Goal: Task Accomplishment & Management: Use online tool/utility

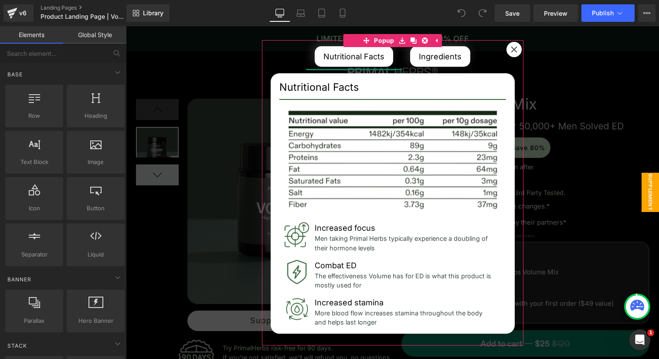
click at [512, 47] on icon at bounding box center [514, 49] width 7 height 7
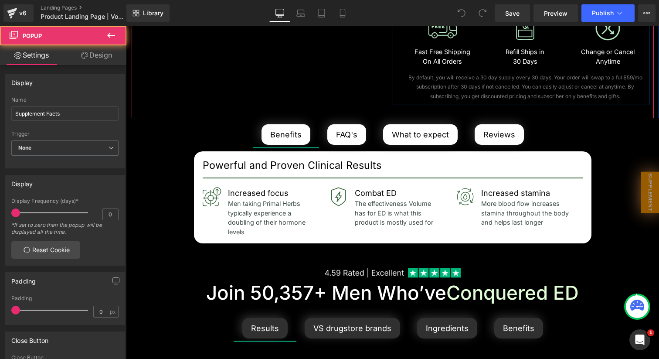
scroll to position [511, 0]
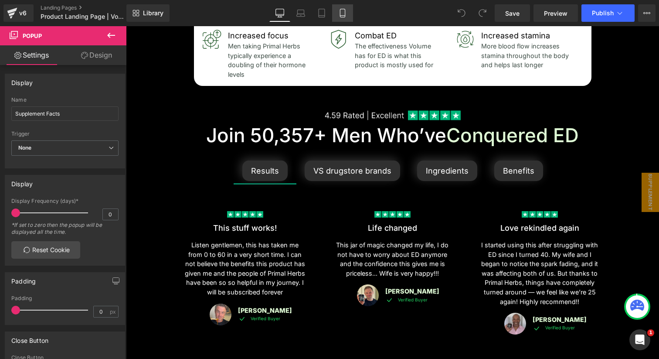
click at [338, 14] on icon at bounding box center [342, 13] width 9 height 9
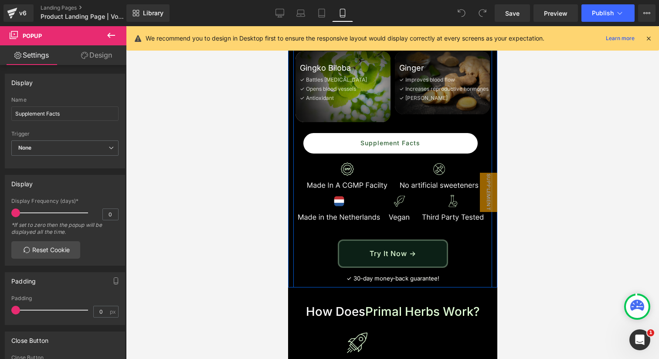
scroll to position [1713, 0]
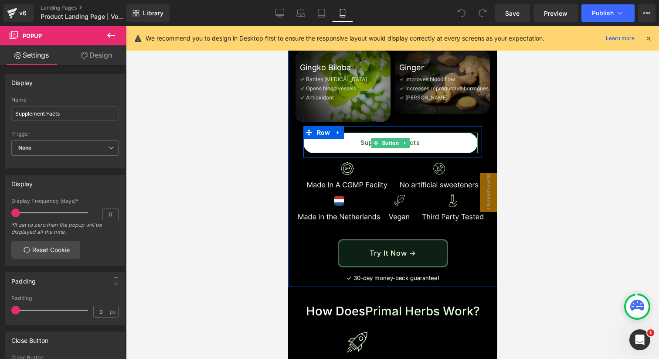
click at [426, 133] on link "Supplement Facts" at bounding box center [390, 143] width 174 height 20
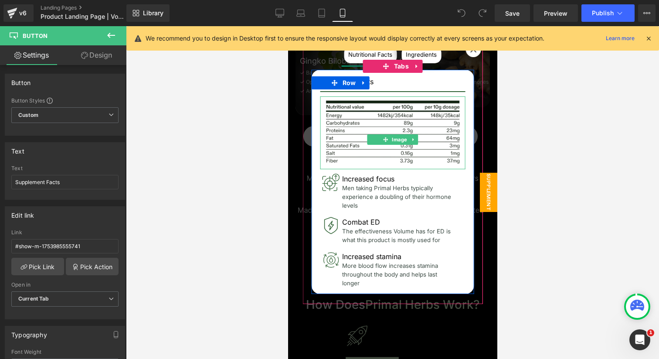
scroll to position [1725, 0]
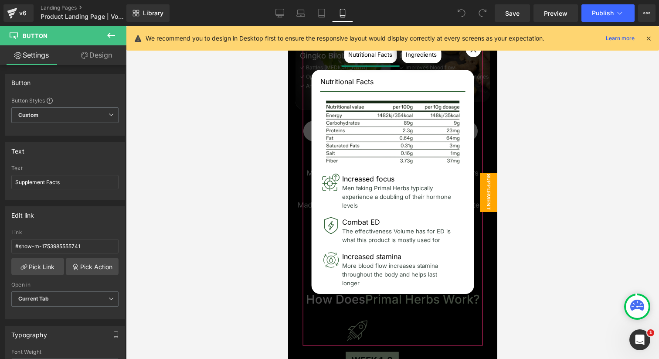
click at [468, 54] on div at bounding box center [472, 49] width 15 height 15
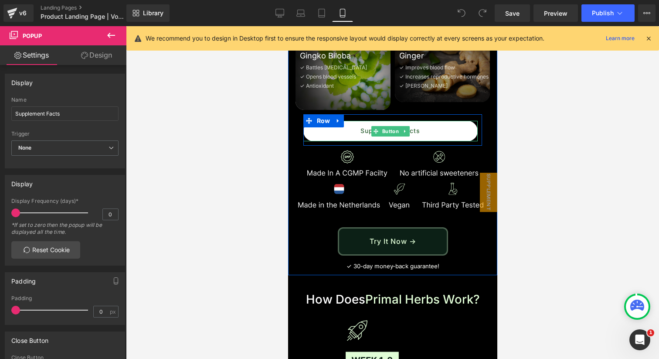
click at [437, 121] on link "Supplement Facts" at bounding box center [390, 131] width 174 height 20
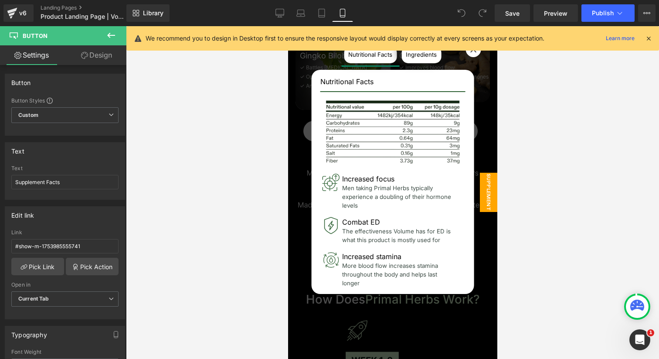
click at [476, 55] on div at bounding box center [472, 49] width 15 height 15
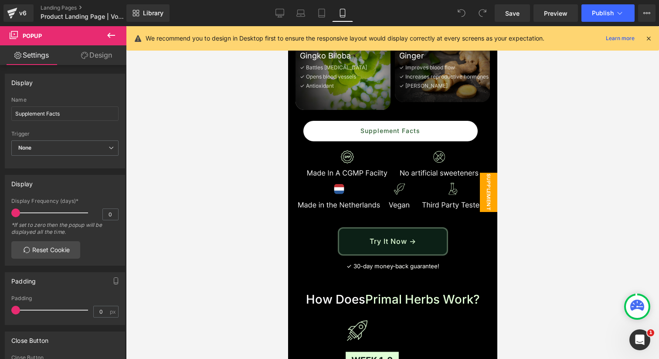
click at [492, 194] on span "Supplement Facts" at bounding box center [479, 192] width 35 height 39
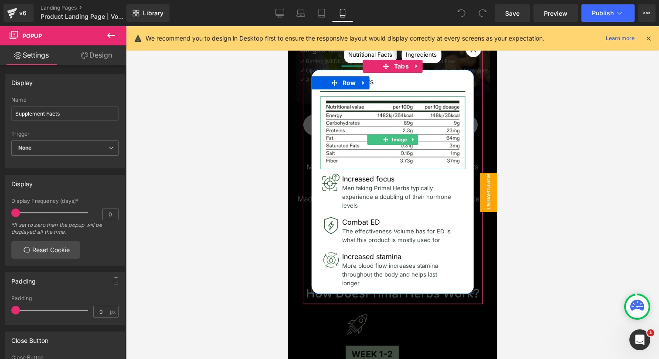
scroll to position [1732, 0]
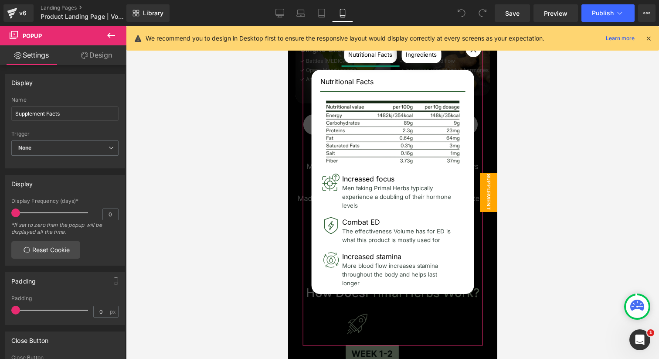
click at [474, 56] on div at bounding box center [472, 49] width 15 height 15
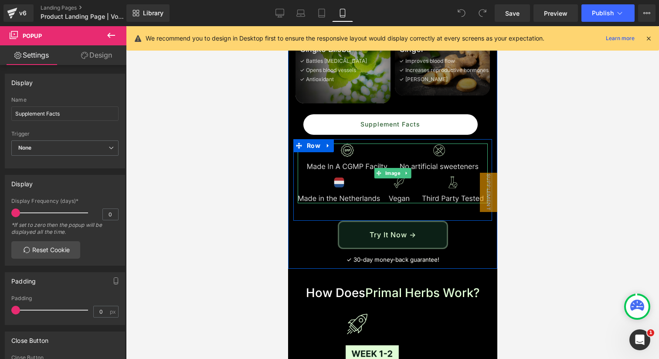
click at [357, 143] on img at bounding box center [392, 173] width 190 height 60
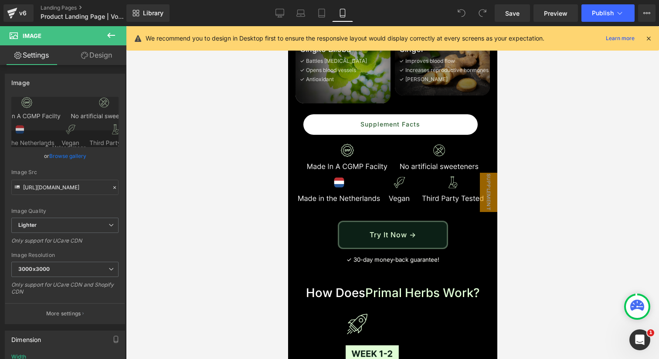
click at [514, 119] on div at bounding box center [392, 192] width 533 height 333
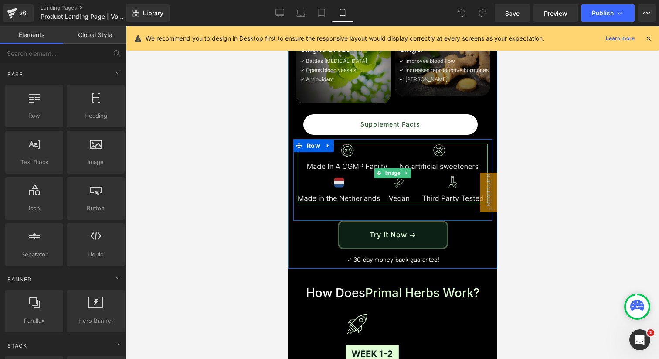
click at [431, 150] on img at bounding box center [392, 173] width 190 height 60
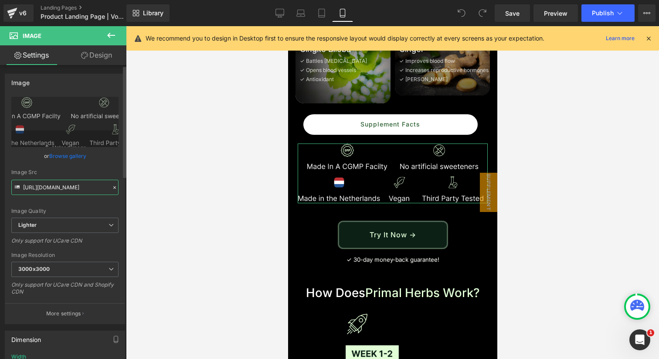
click at [61, 189] on input "[URL][DOMAIN_NAME]" at bounding box center [64, 187] width 107 height 15
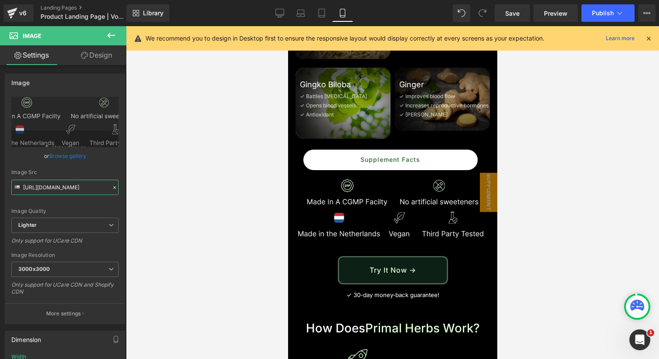
scroll to position [1691, 0]
